Goal: Information Seeking & Learning: Learn about a topic

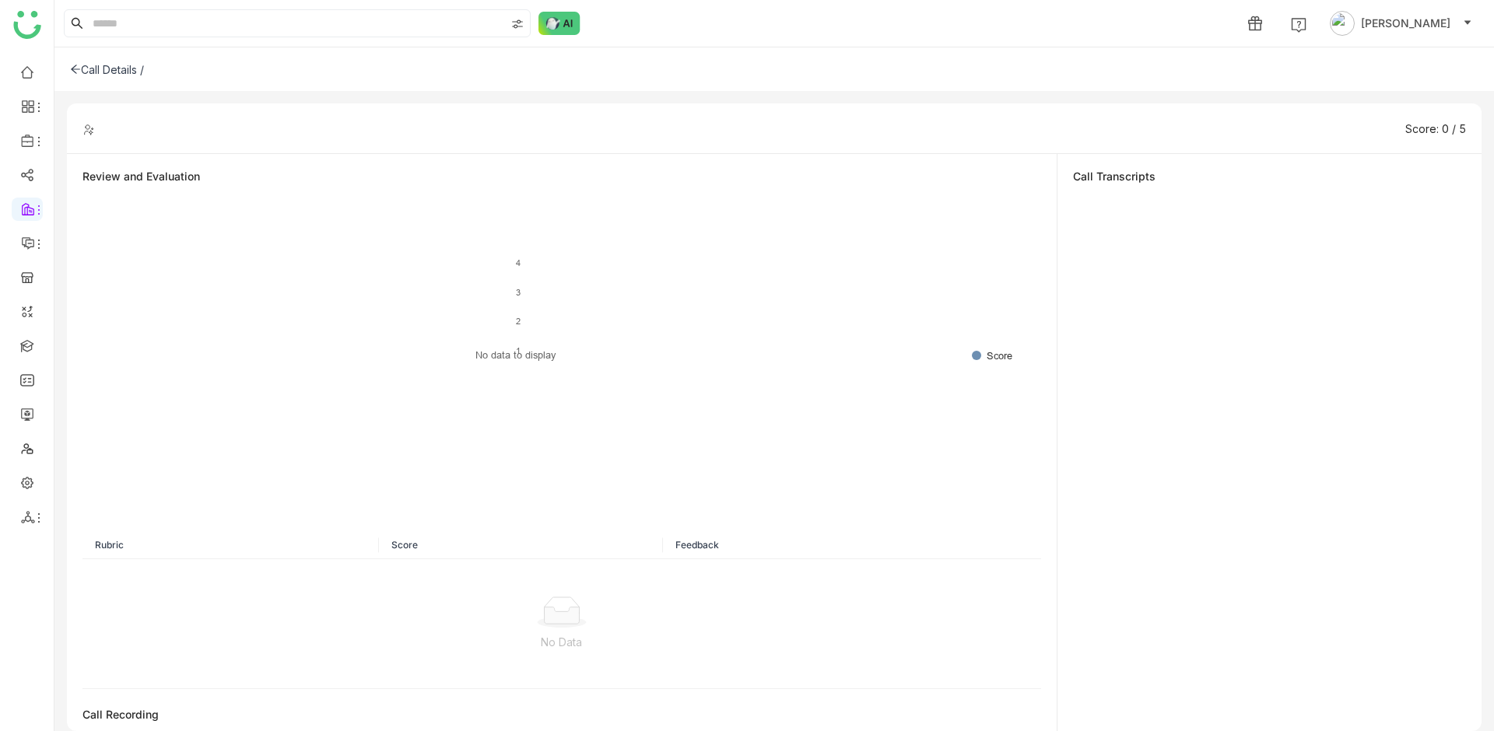
click at [72, 69] on icon at bounding box center [75, 69] width 9 height 9
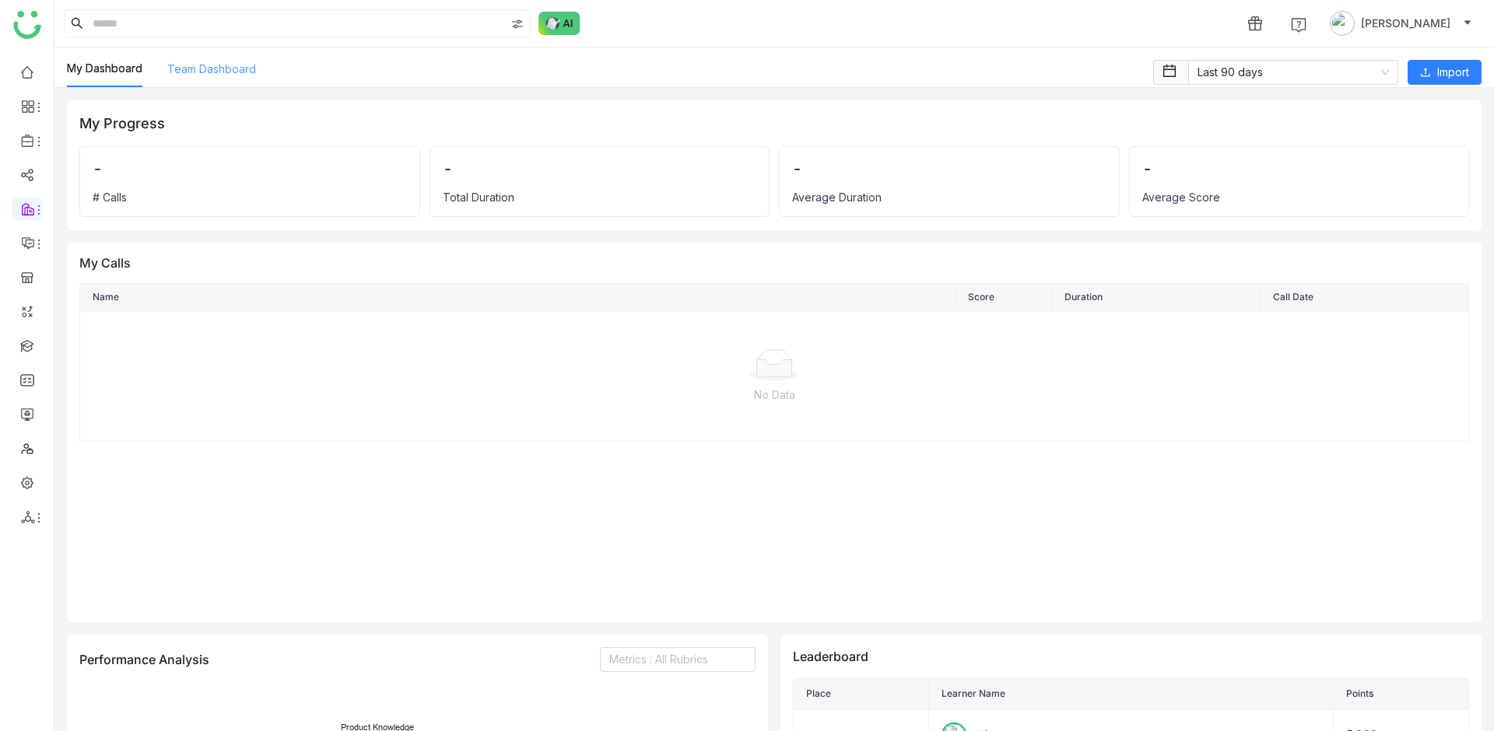
click at [193, 75] on link "Team Dashboard" at bounding box center [211, 68] width 89 height 13
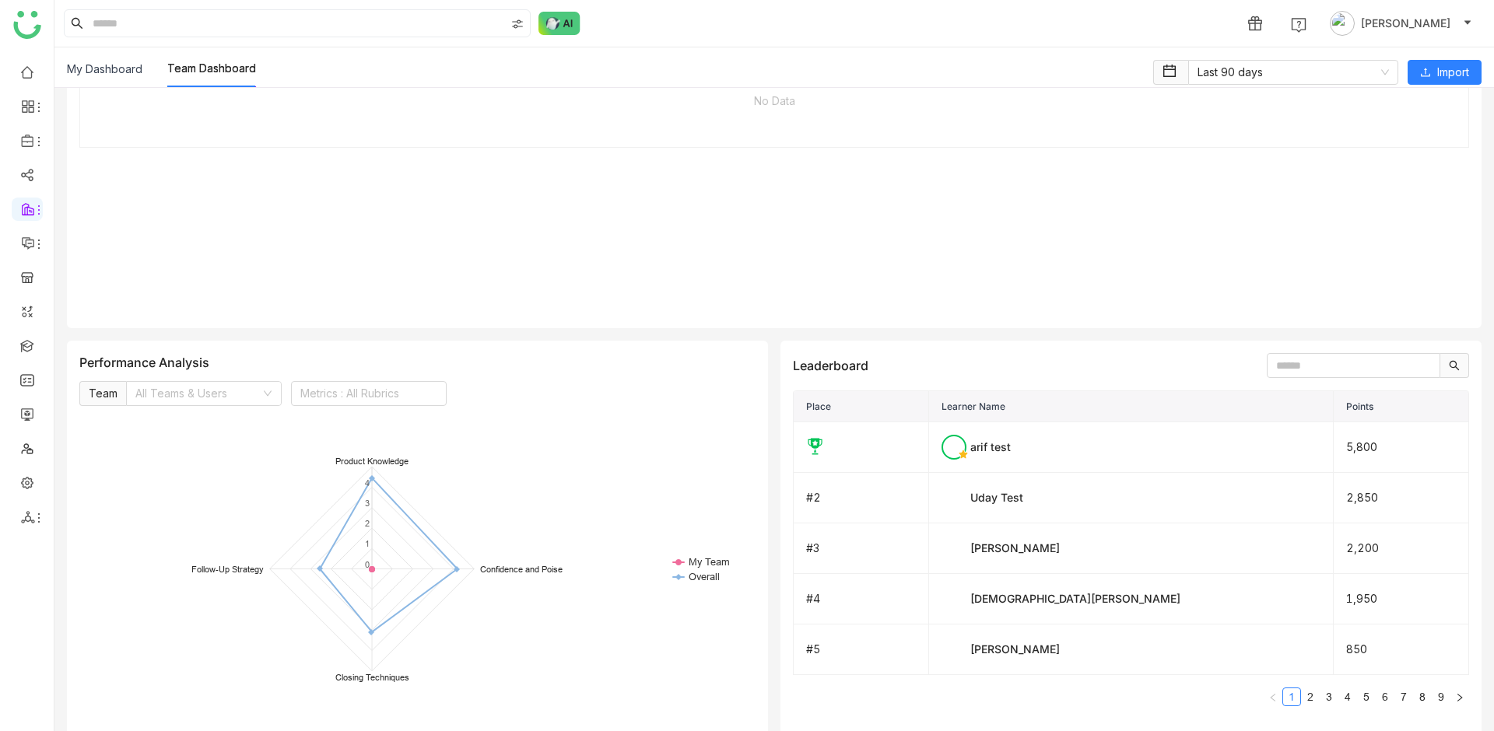
scroll to position [537, 0]
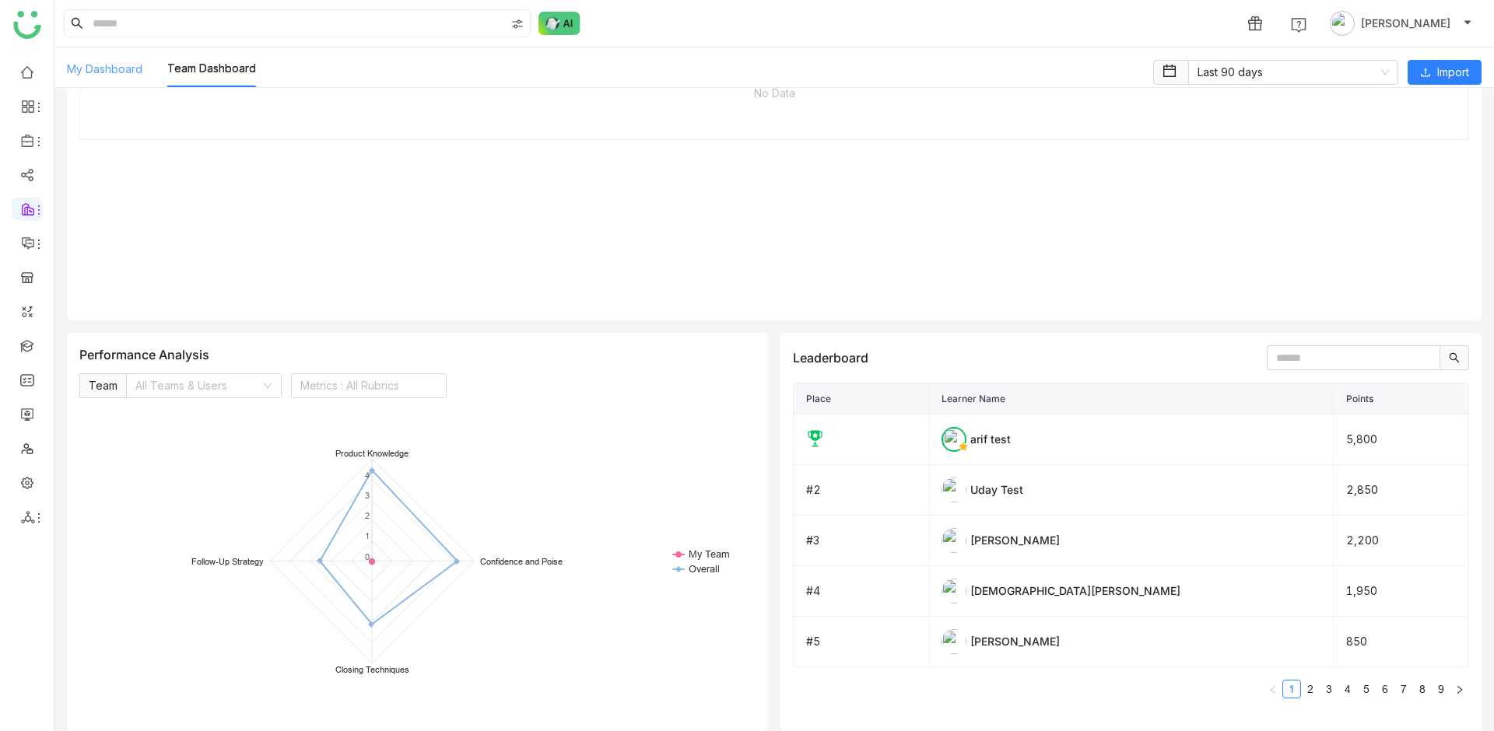
click at [94, 72] on link "My Dashboard" at bounding box center [104, 68] width 75 height 13
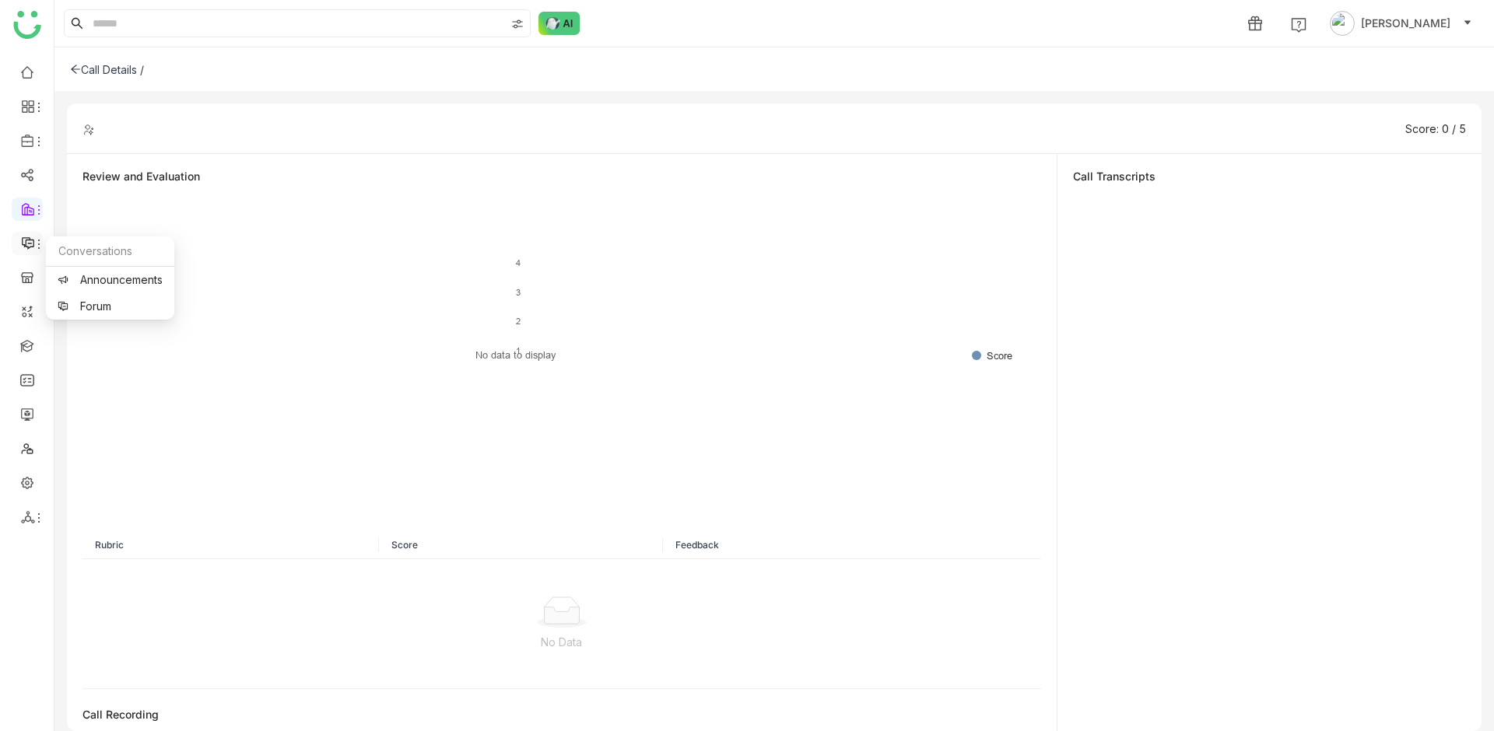
click at [35, 240] on icon at bounding box center [39, 244] width 12 height 12
click at [33, 209] on icon at bounding box center [39, 210] width 12 height 12
click at [114, 320] on link "Call Intelligence" at bounding box center [109, 320] width 103 height 0
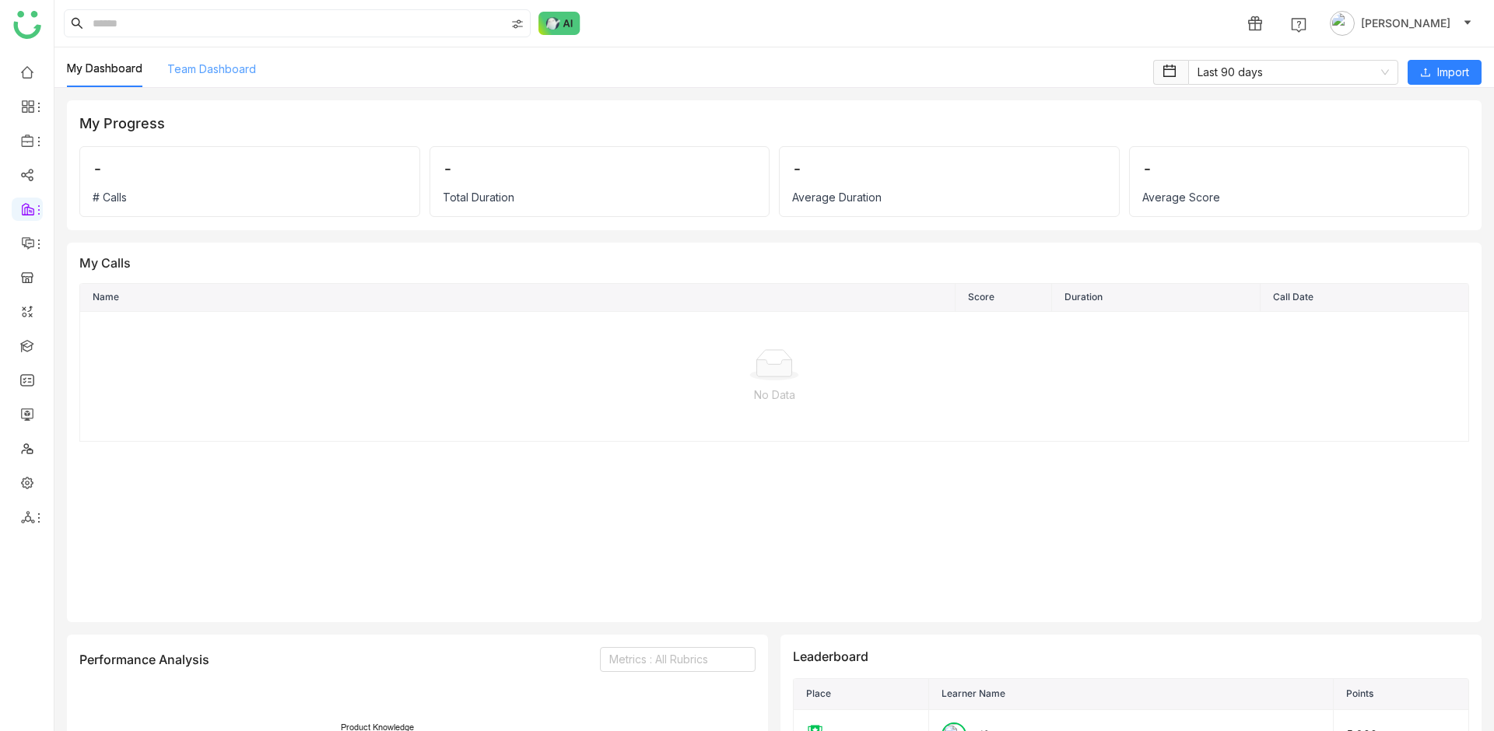
click at [192, 75] on link "Team Dashboard" at bounding box center [211, 68] width 89 height 13
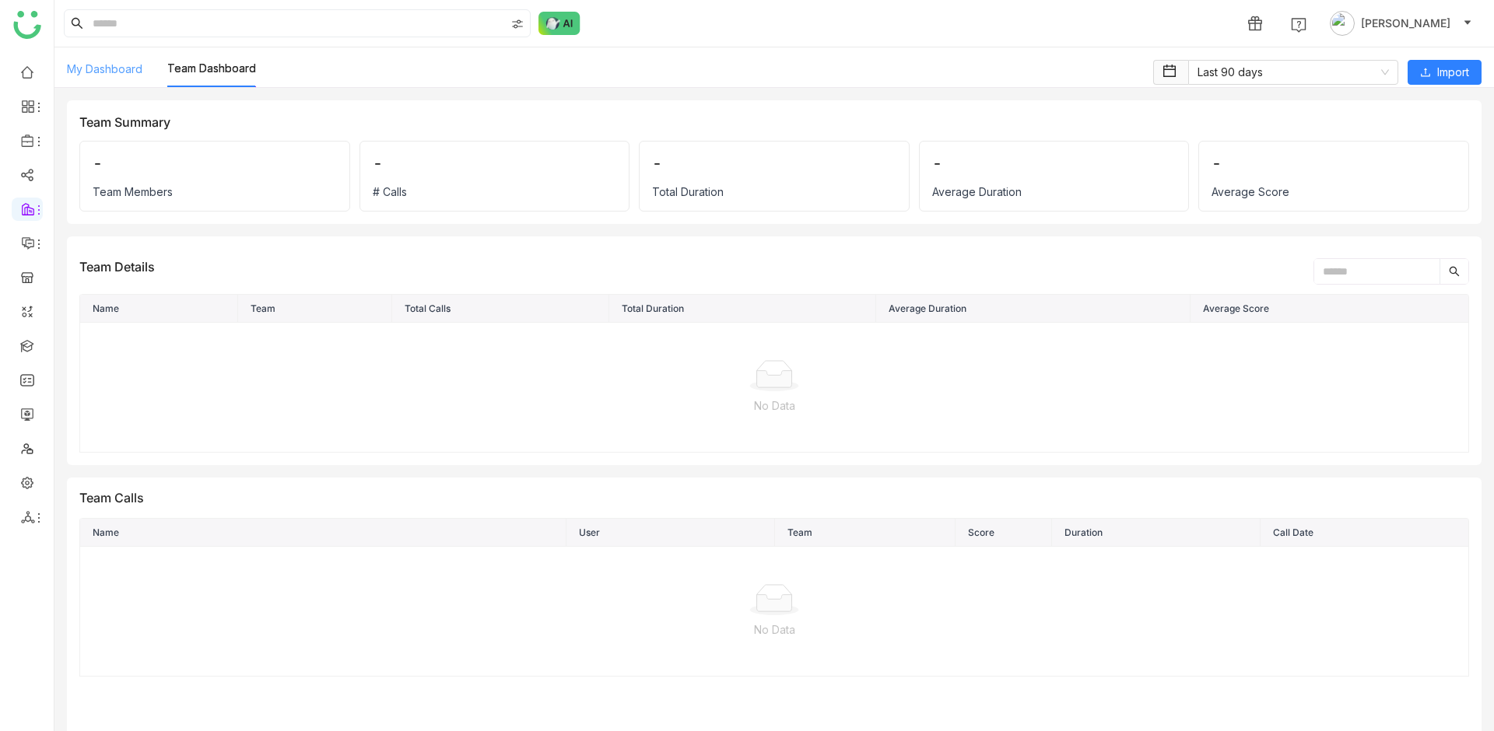
click at [102, 72] on link "My Dashboard" at bounding box center [104, 68] width 75 height 13
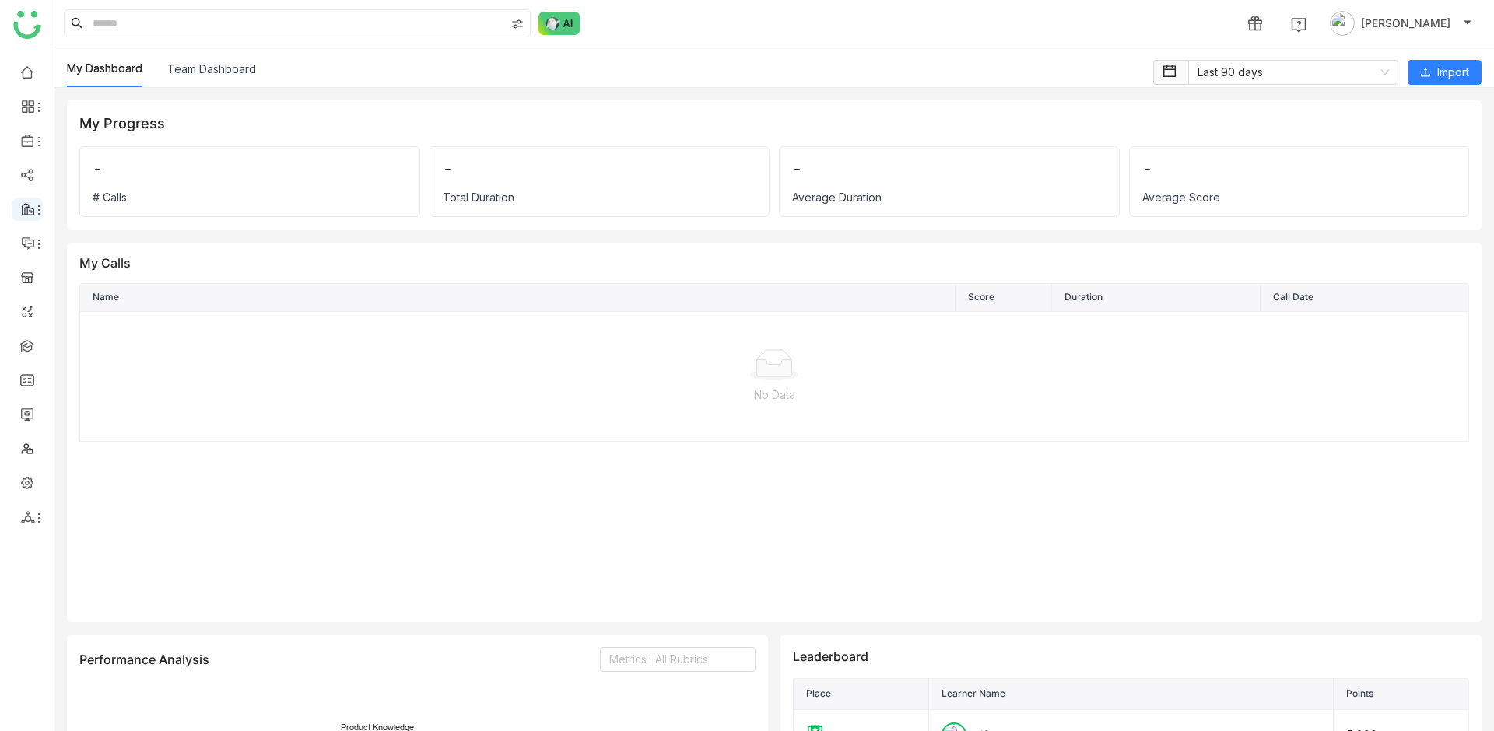
click at [37, 202] on div at bounding box center [27, 209] width 31 height 14
click at [100, 320] on link "Call Intelligence" at bounding box center [109, 320] width 103 height 0
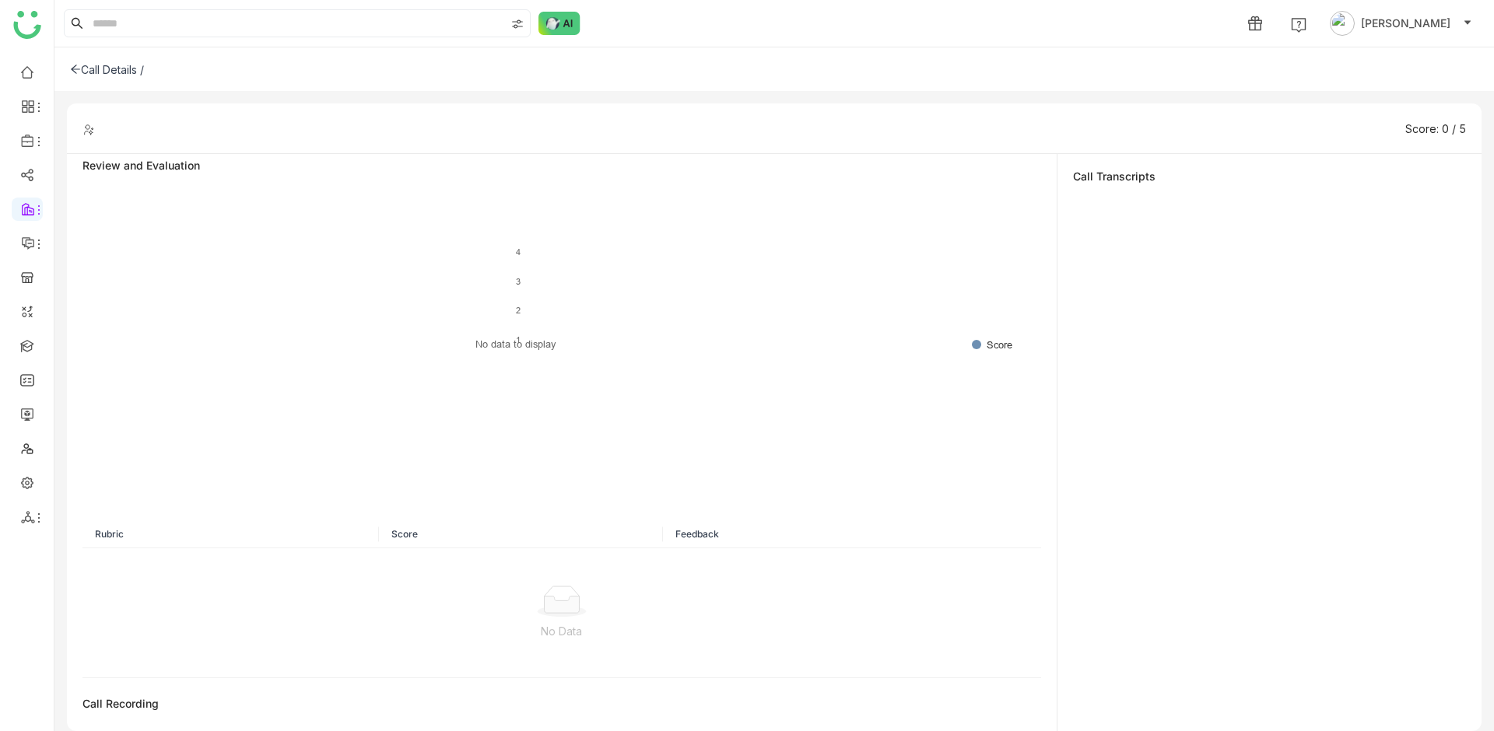
scroll to position [12, 0]
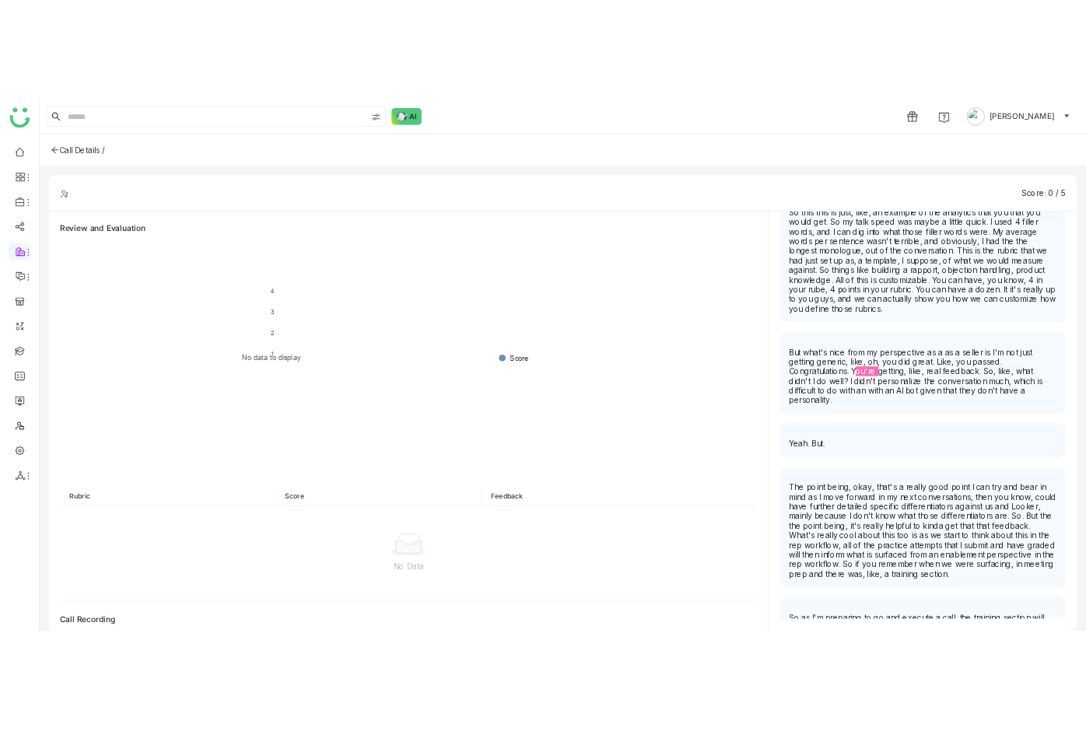
scroll to position [6087, 0]
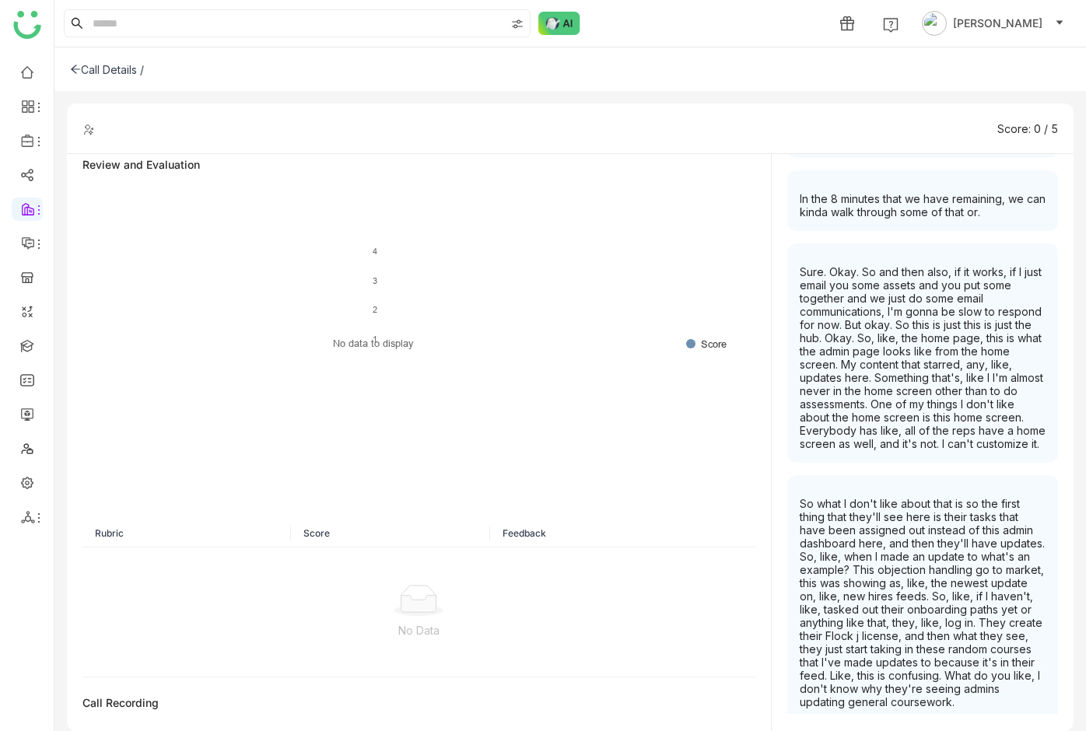
scroll to position [7550, 0]
click at [884, 412] on div "Sure. Okay. So and then also, if it works, if I just email you some assets and …" at bounding box center [922, 352] width 271 height 219
